Goal: Contribute content: Add original content to the website for others to see

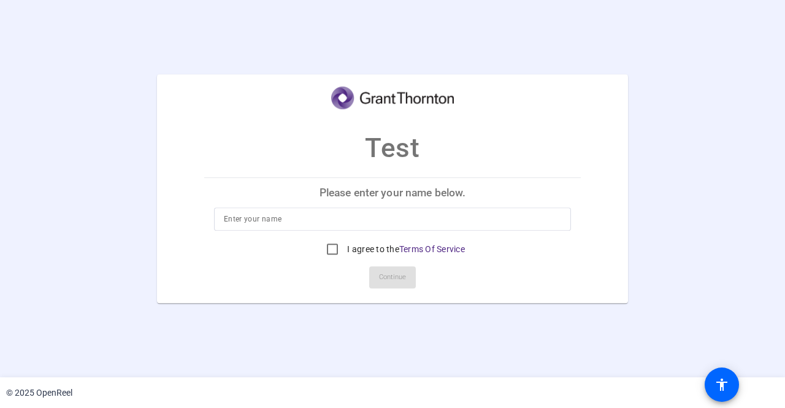
click at [354, 221] on input at bounding box center [392, 218] width 337 height 15
type input "Sowmithra"
click at [326, 249] on input "I agree to the Terms Of Service" at bounding box center [332, 249] width 25 height 25
checkbox input "true"
click at [406, 275] on span at bounding box center [392, 276] width 47 height 29
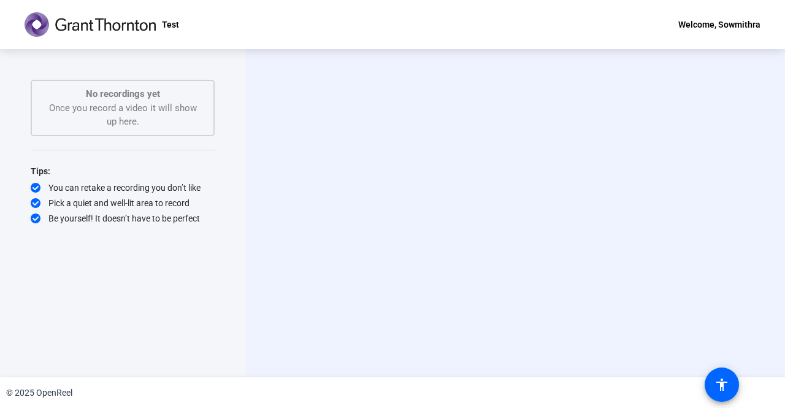
drag, startPoint x: 297, startPoint y: 128, endPoint x: 511, endPoint y: 189, distance: 223.1
click at [511, 189] on video at bounding box center [515, 213] width 184 height 104
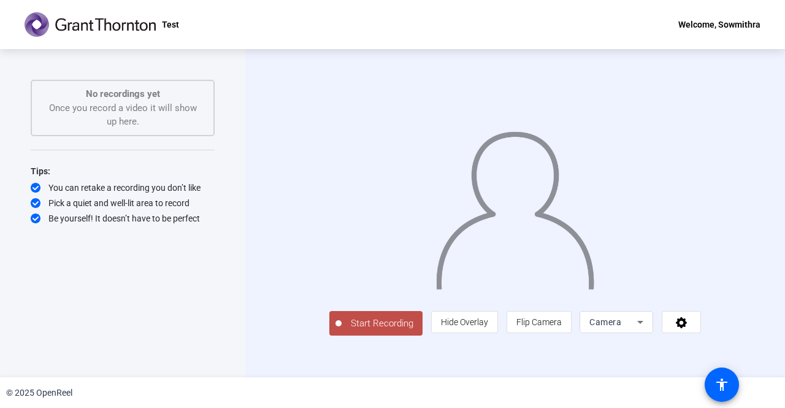
click at [341, 330] on span "Start Recording" at bounding box center [381, 323] width 81 height 14
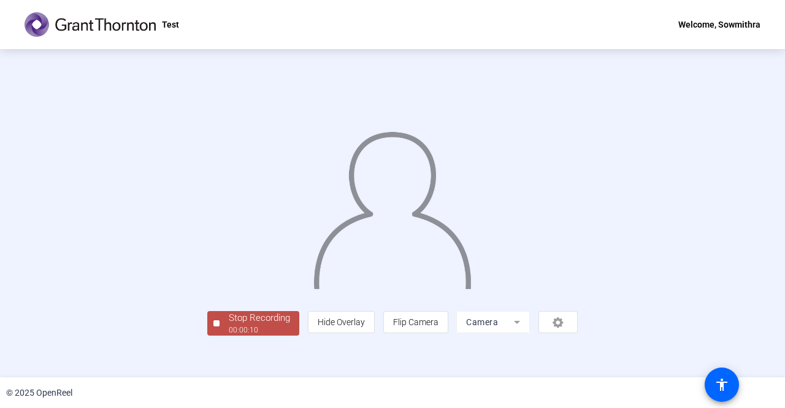
click at [546, 299] on div at bounding box center [392, 195] width 370 height 208
click at [420, 181] on img at bounding box center [392, 205] width 160 height 167
click at [215, 192] on div at bounding box center [392, 195] width 370 height 208
click at [421, 174] on img at bounding box center [392, 205] width 160 height 167
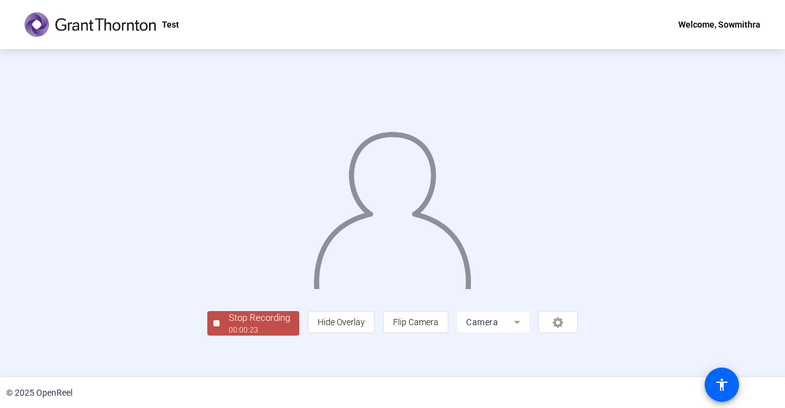
click at [229, 335] on div "00:00:23" at bounding box center [259, 329] width 61 height 11
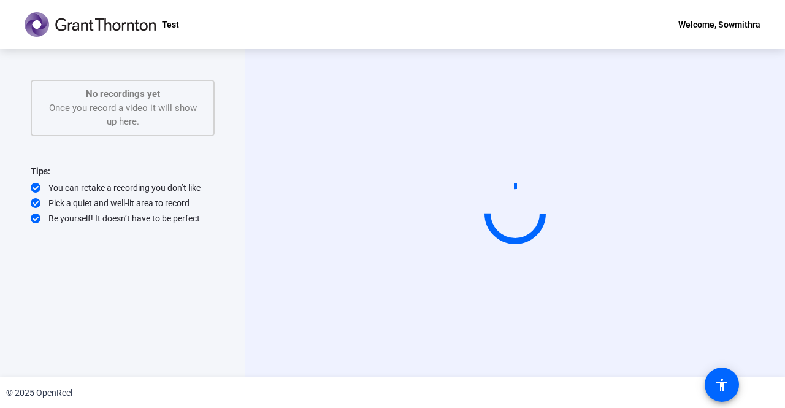
scroll to position [0, 0]
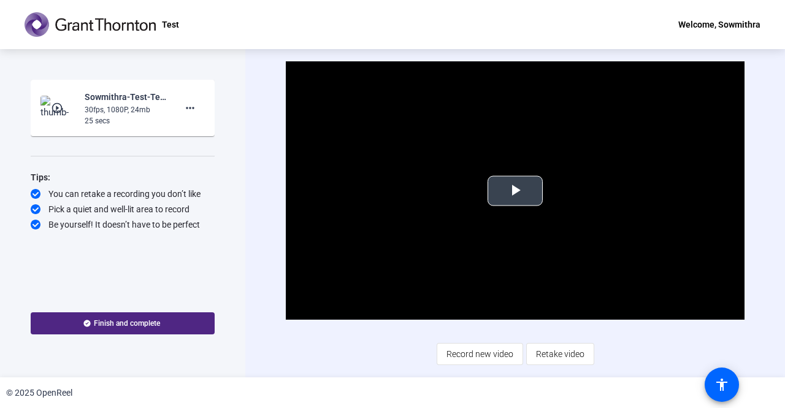
click at [515, 191] on span "Video Player" at bounding box center [515, 191] width 0 height 0
